Goal: Register for event/course

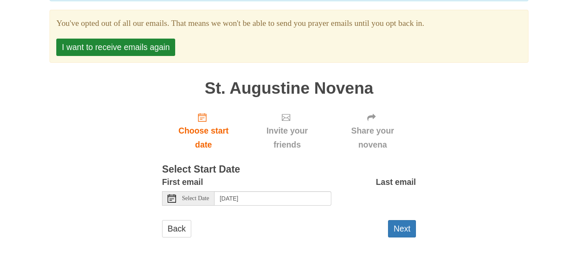
scroll to position [101, 0]
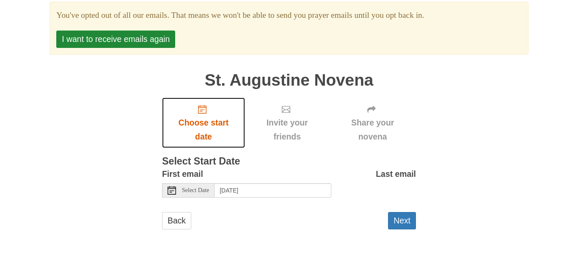
click at [204, 109] on use "Choose start date" at bounding box center [202, 109] width 8 height 8
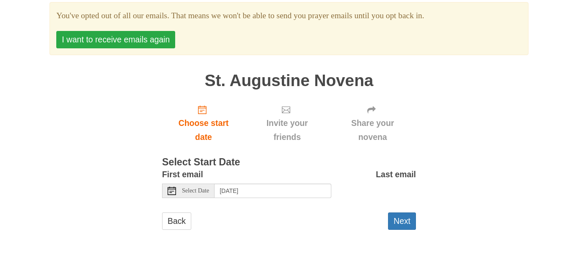
click at [130, 37] on button "I want to receive emails again" at bounding box center [115, 39] width 119 height 17
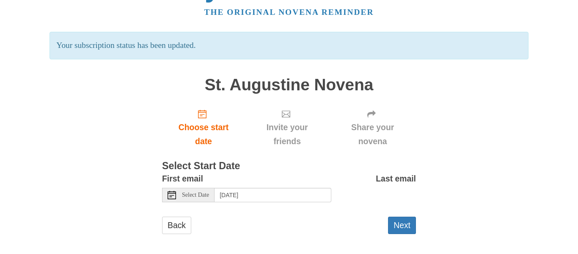
scroll to position [39, 0]
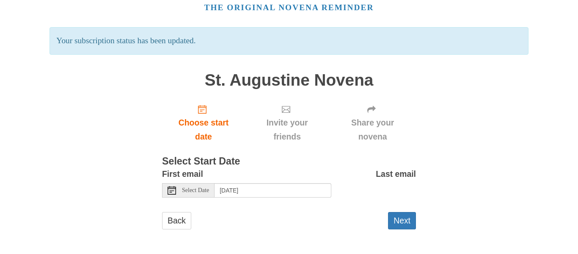
click at [204, 192] on span "Select Date" at bounding box center [195, 190] width 27 height 6
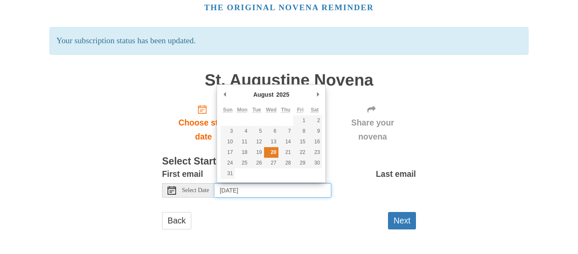
type input "Wednesday, August 20th"
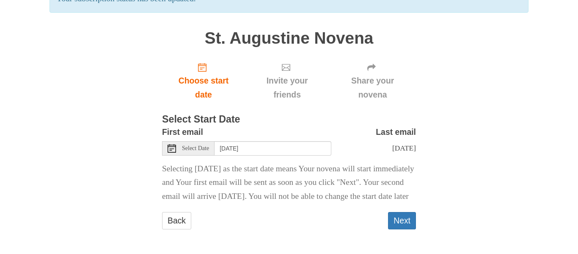
scroll to position [95, 0]
click at [405, 220] on button "Next" at bounding box center [402, 220] width 28 height 17
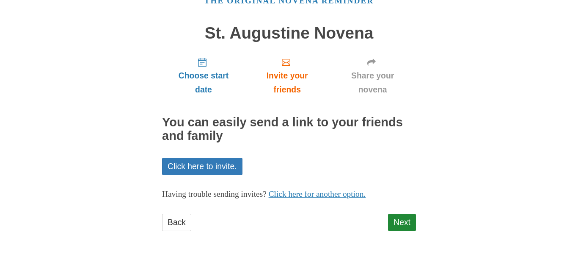
scroll to position [48, 0]
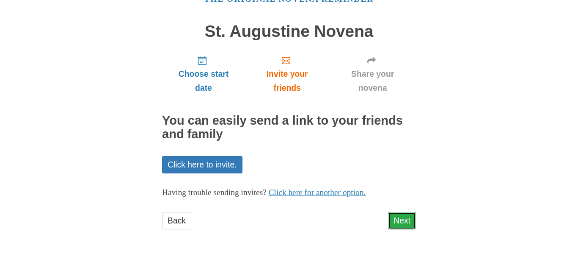
click at [401, 218] on link "Next" at bounding box center [402, 220] width 28 height 17
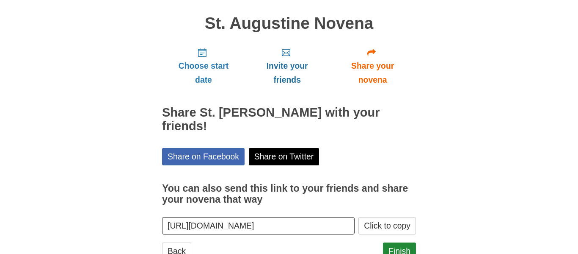
scroll to position [86, 0]
